Goal: Task Accomplishment & Management: Manage account settings

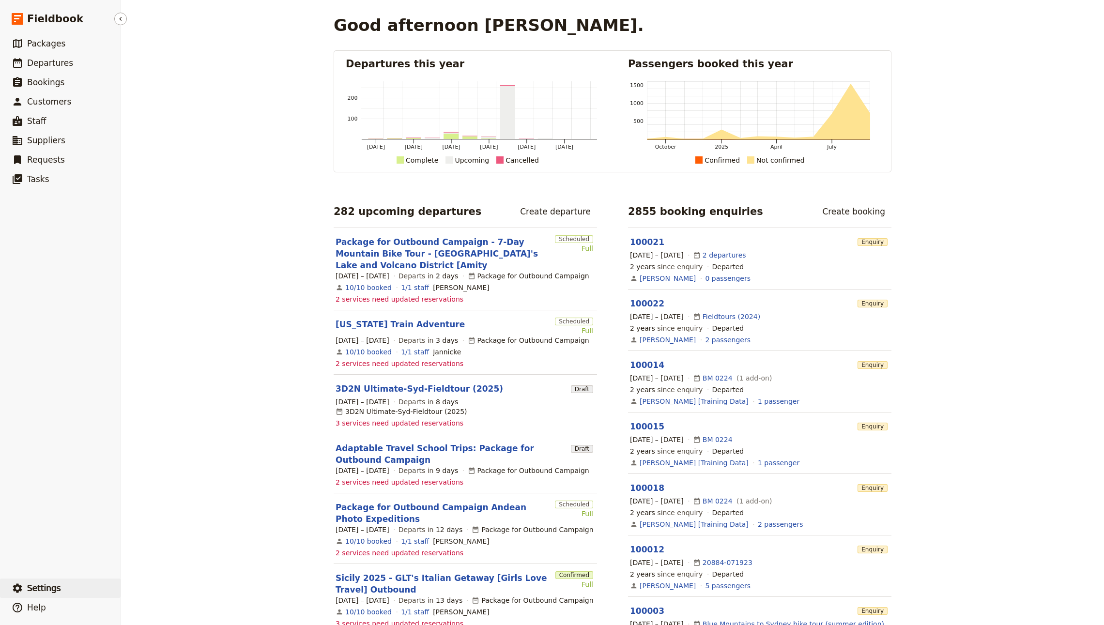
click at [90, 581] on button "​ Settings" at bounding box center [60, 588] width 121 height 19
click at [157, 587] on span "Sign out" at bounding box center [175, 589] width 88 height 10
